Goal: Find specific page/section: Find specific page/section

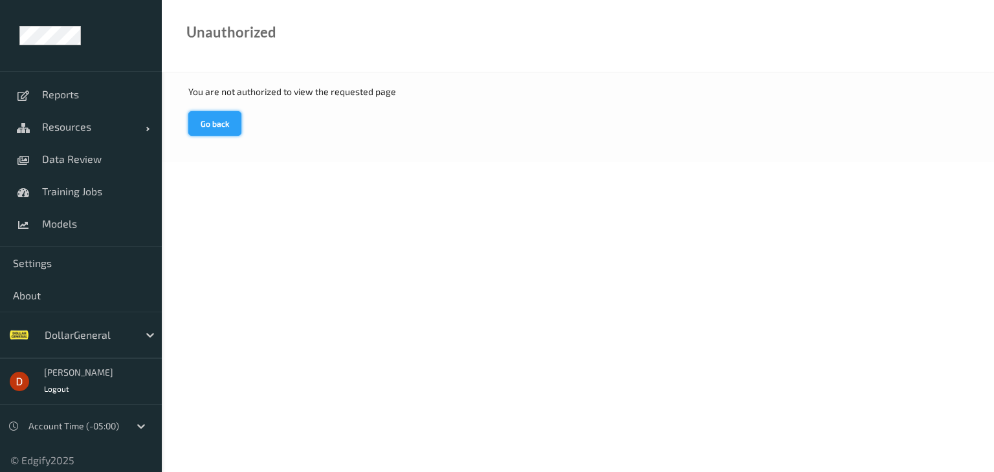
click at [226, 118] on button "Go back" at bounding box center [214, 123] width 53 height 25
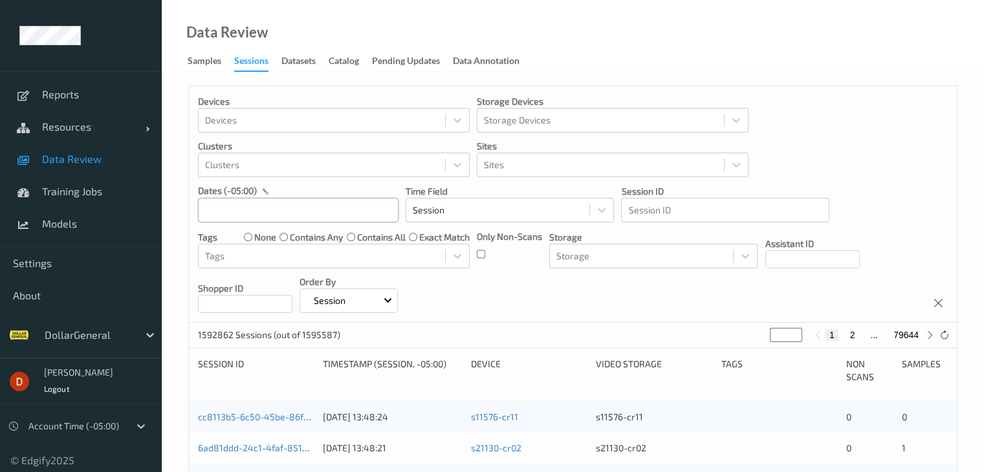
click at [300, 213] on input "text" at bounding box center [298, 210] width 201 height 25
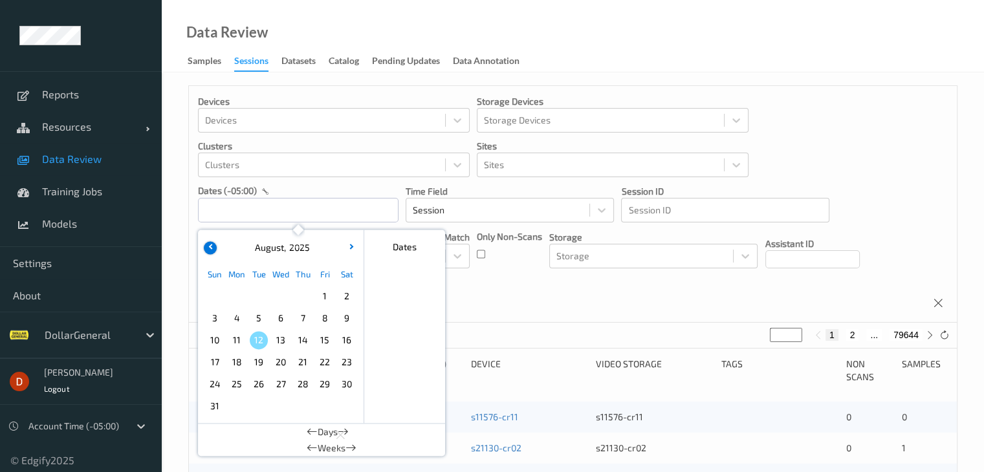
click at [210, 250] on button "button" at bounding box center [210, 247] width 13 height 13
click at [219, 388] on span "27" at bounding box center [215, 384] width 18 height 18
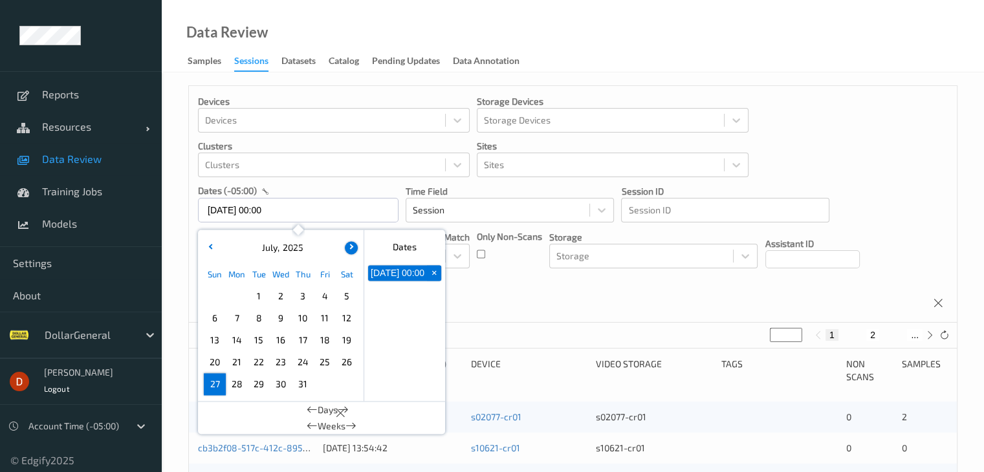
click at [348, 245] on icon "button" at bounding box center [349, 246] width 5 height 5
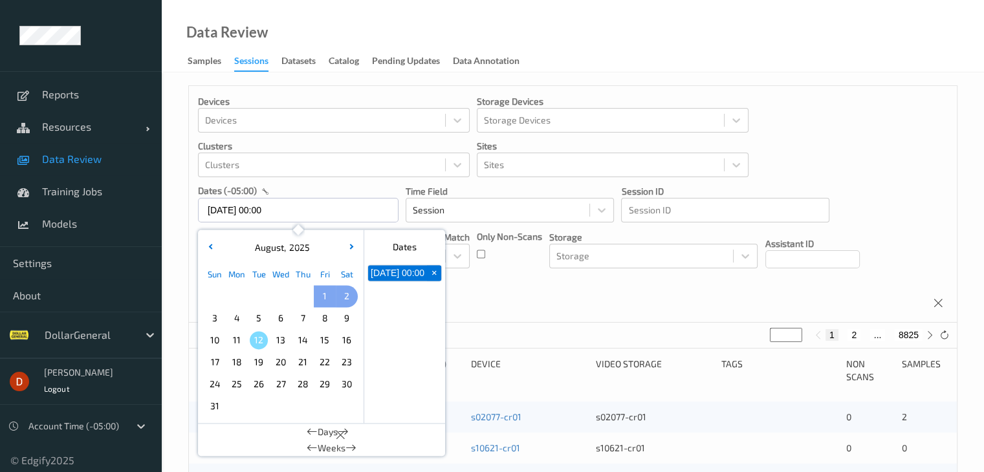
click at [347, 296] on span "2" at bounding box center [347, 296] width 18 height 18
type input "[DATE] 00:00 -> [DATE] 23:59"
click at [476, 283] on div "Devices Devices Storage Devices Storage Devices Clusters Clusters Sites Sites d…" at bounding box center [573, 204] width 768 height 237
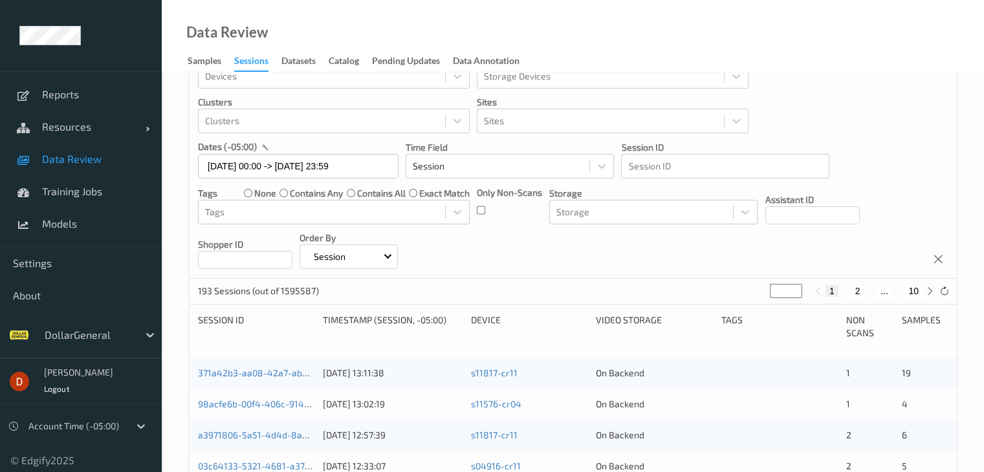
scroll to position [65, 0]
